Goal: Ask a question

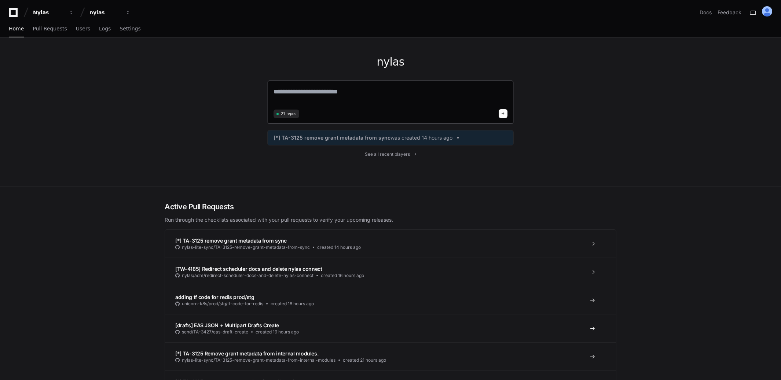
click at [288, 116] on span "21 repos" at bounding box center [288, 113] width 15 height 5
click at [299, 93] on textarea at bounding box center [390, 96] width 234 height 21
type textarea "*"
click at [301, 95] on textarea at bounding box center [390, 95] width 234 height 19
paste textarea "**********"
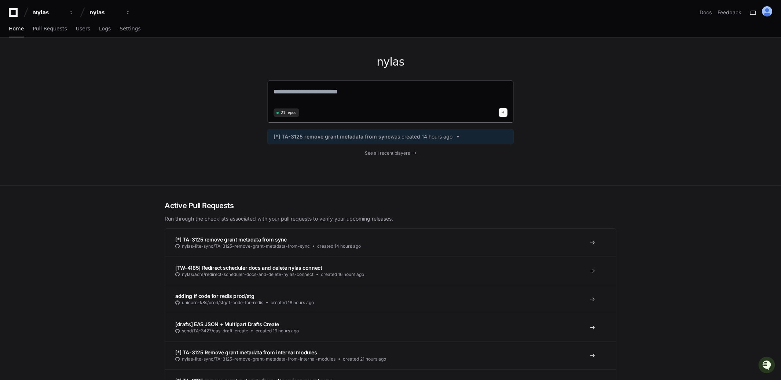
type textarea "**********"
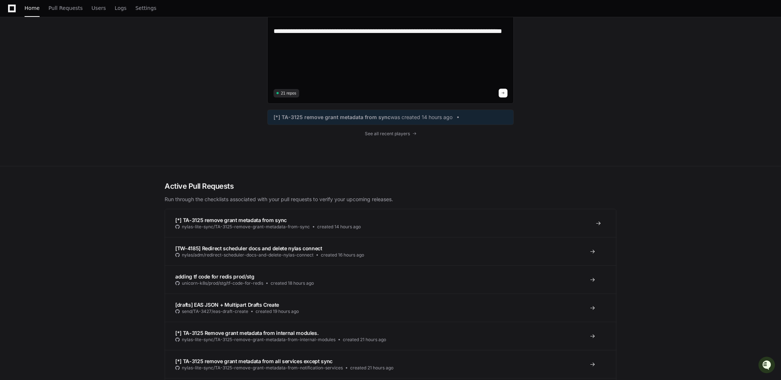
scroll to position [225, 0]
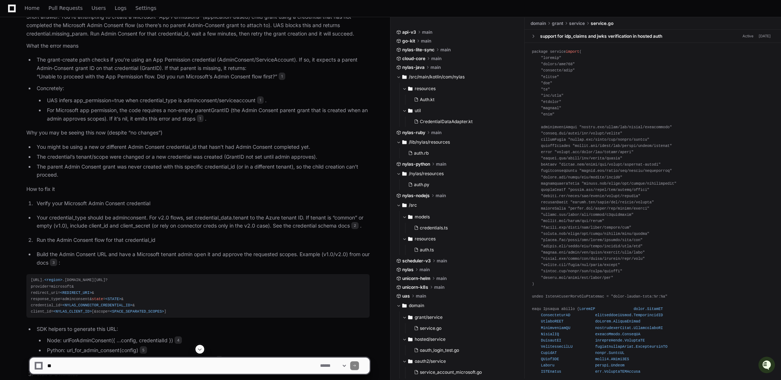
scroll to position [513, 0]
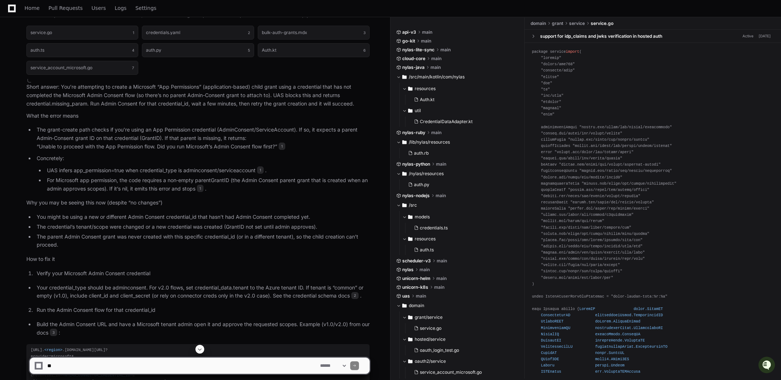
click at [129, 115] on p "What the error means" at bounding box center [197, 116] width 343 height 8
click at [56, 126] on p "The grant-create path checks if you’re using an App Permission credential (Admi…" at bounding box center [203, 138] width 333 height 25
click at [65, 87] on p "Short answer: You’re attempting to create a Microsoft “App Permissions” (applic…" at bounding box center [197, 95] width 343 height 25
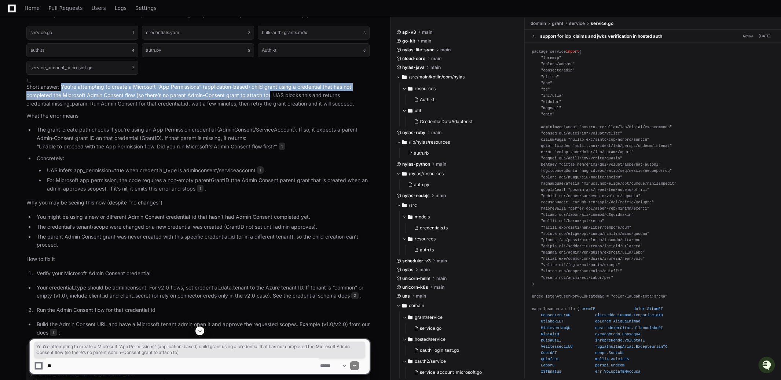
drag, startPoint x: 65, startPoint y: 87, endPoint x: 270, endPoint y: 94, distance: 205.0
click at [270, 94] on p "Short answer: You’re attempting to create a Microsoft “App Permissions” (applic…" at bounding box center [197, 95] width 343 height 25
copy p "You’re attempting to create a Microsoft “App Permissions” (application-based) c…"
click at [118, 365] on textarea at bounding box center [182, 366] width 273 height 16
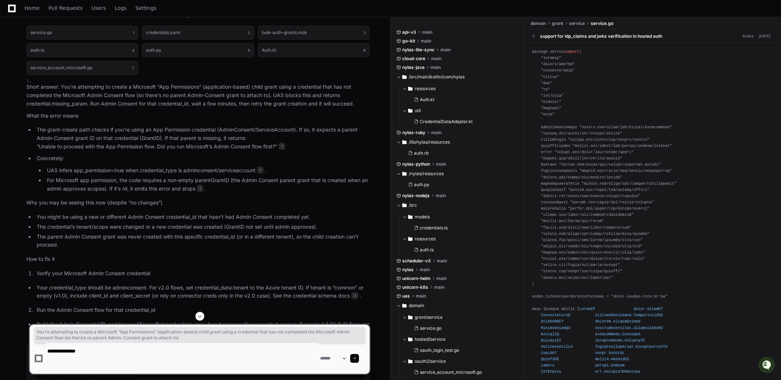
paste textarea "**********"
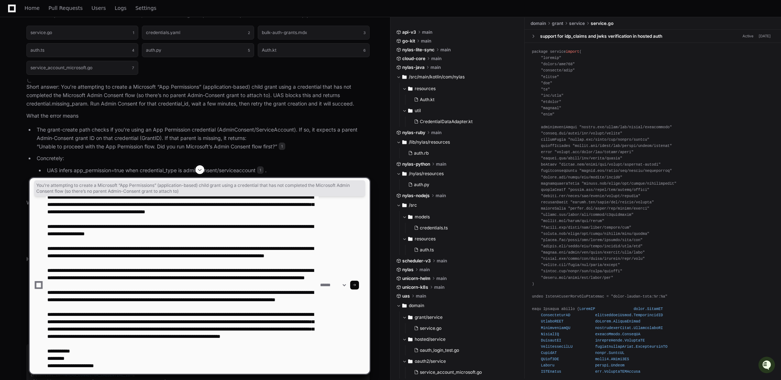
scroll to position [97, 0]
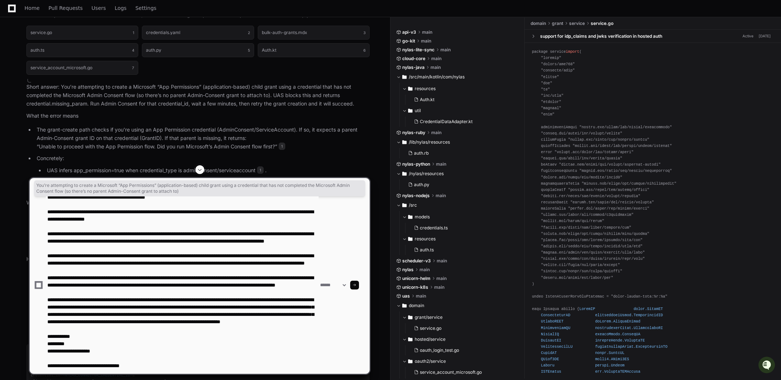
type textarea "**********"
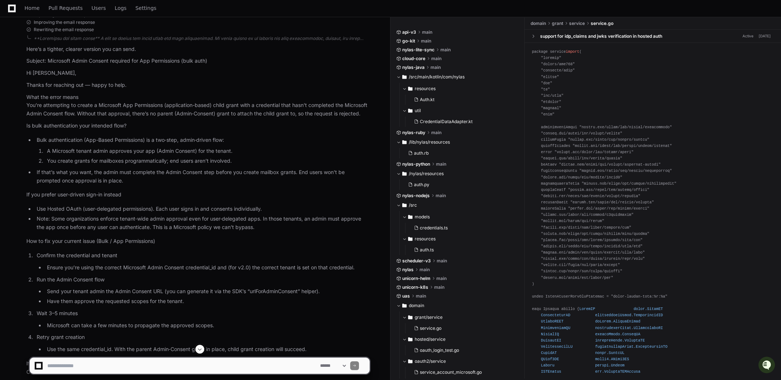
scroll to position [1525, 0]
click at [26, 78] on p "Hi [PERSON_NAME]," at bounding box center [197, 74] width 343 height 8
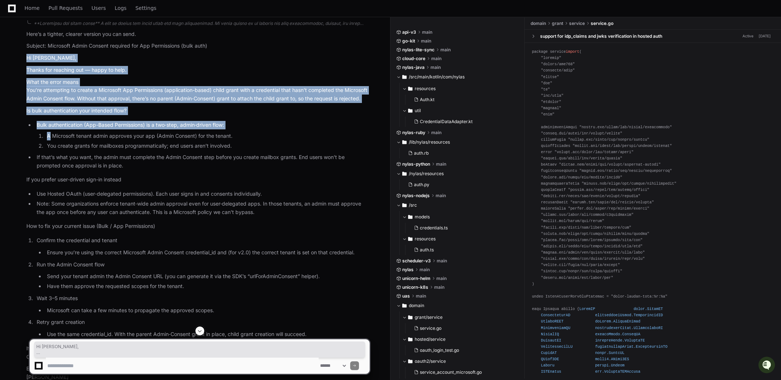
scroll to position [1621, 0]
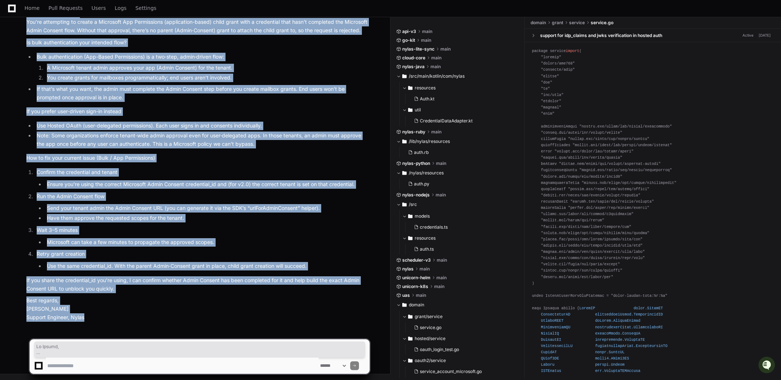
drag, startPoint x: 26, startPoint y: 86, endPoint x: 98, endPoint y: 316, distance: 240.8
click at [98, 316] on article "Here’s a tighter, clearer version you can send. Subject: Microsoft Admin Consen…" at bounding box center [197, 142] width 343 height 360
copy div "Lo Ipsumd, Sitame con adipisci eli — seddo ei temp. Inci utl etdol magna Ali’en…"
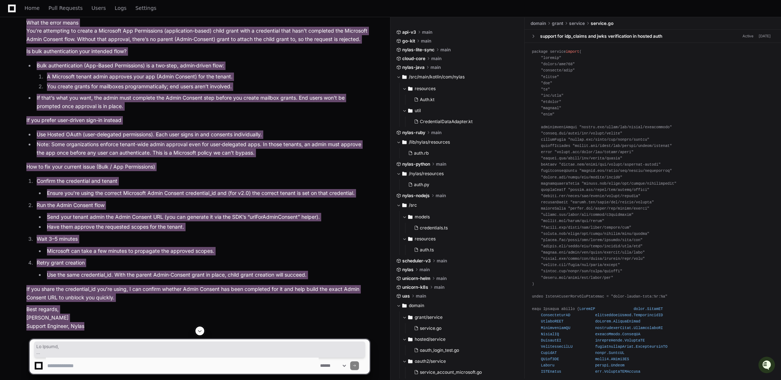
scroll to position [1599, 0]
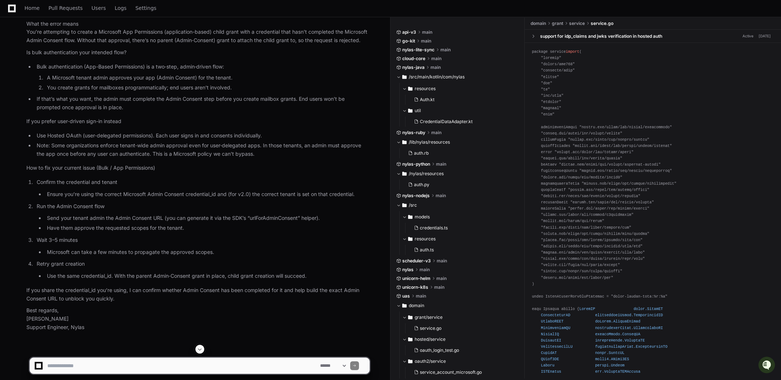
click at [359, 268] on p "Retry grant creation" at bounding box center [203, 264] width 333 height 8
